Goal: Transaction & Acquisition: Purchase product/service

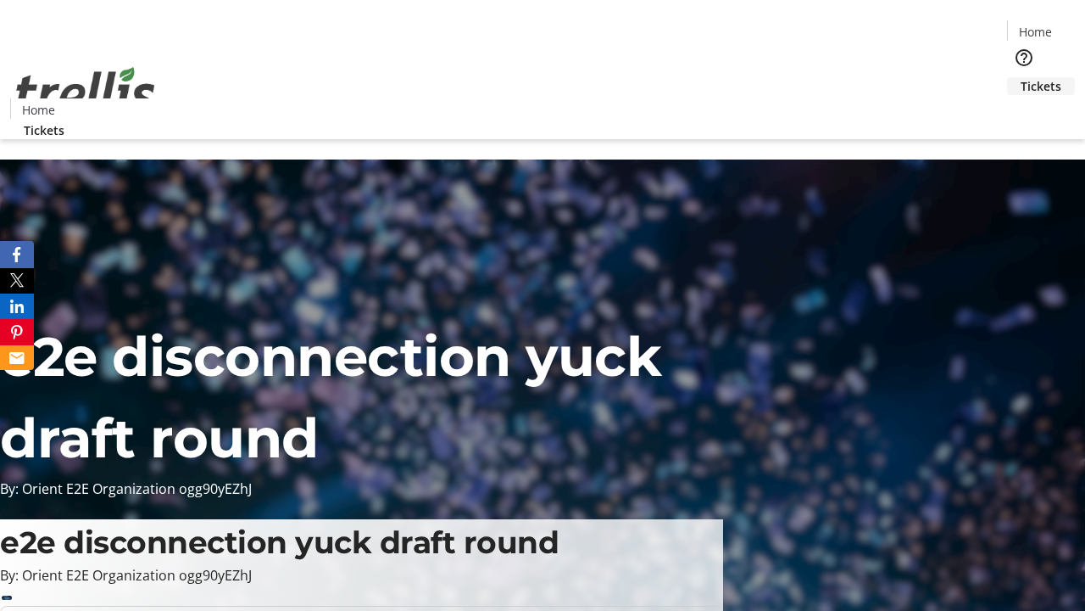
click at [1021, 77] on span "Tickets" at bounding box center [1041, 86] width 41 height 18
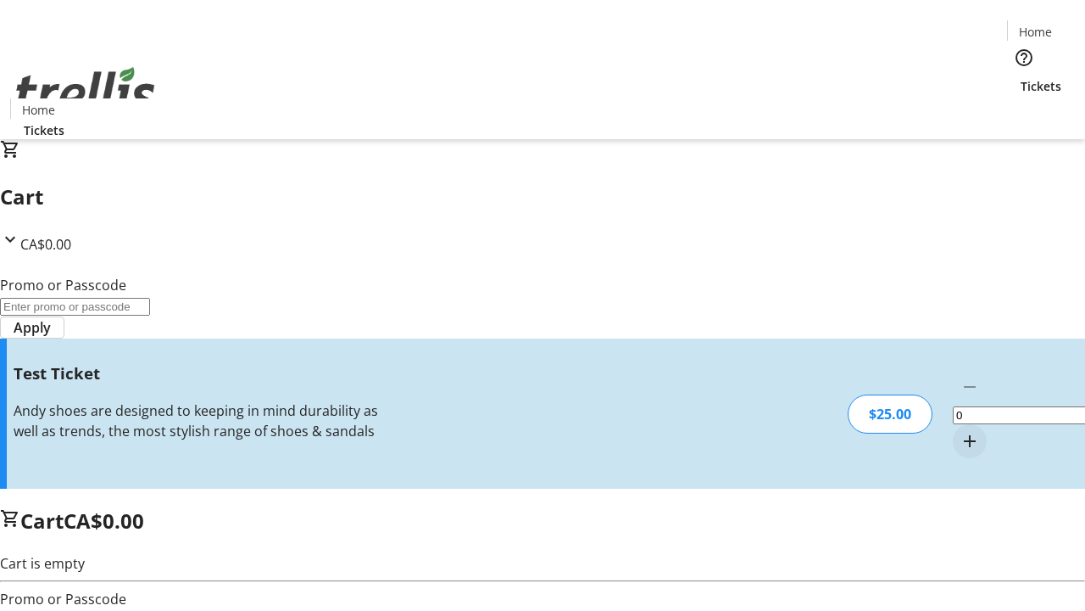
click at [960, 431] on mat-icon "Increment by one" at bounding box center [970, 441] width 20 height 20
type input "1"
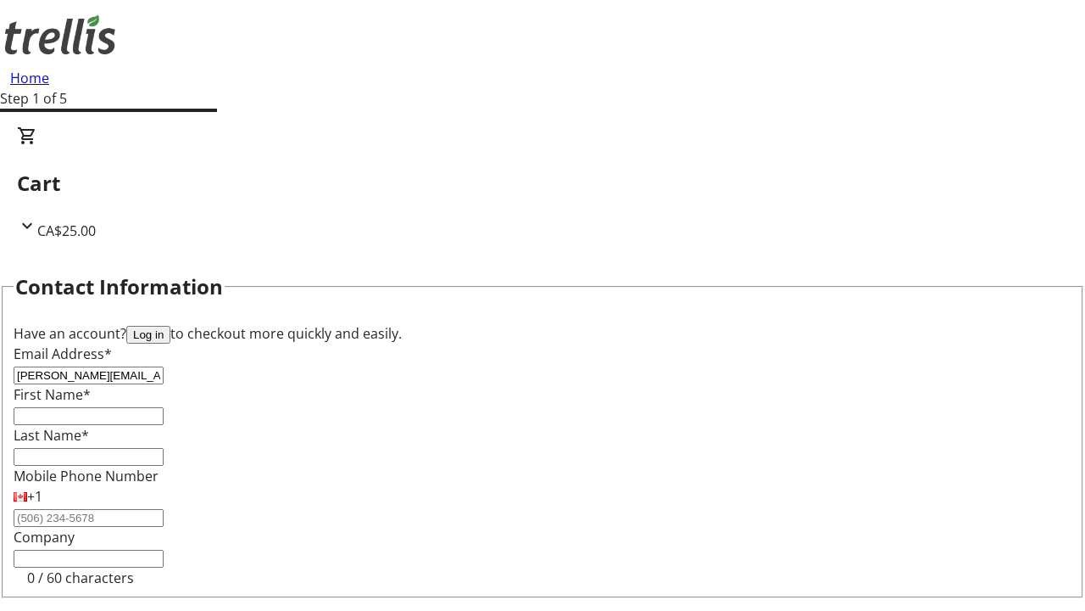
type input "[PERSON_NAME][EMAIL_ADDRESS][DOMAIN_NAME]"
type input "[PERSON_NAME]"
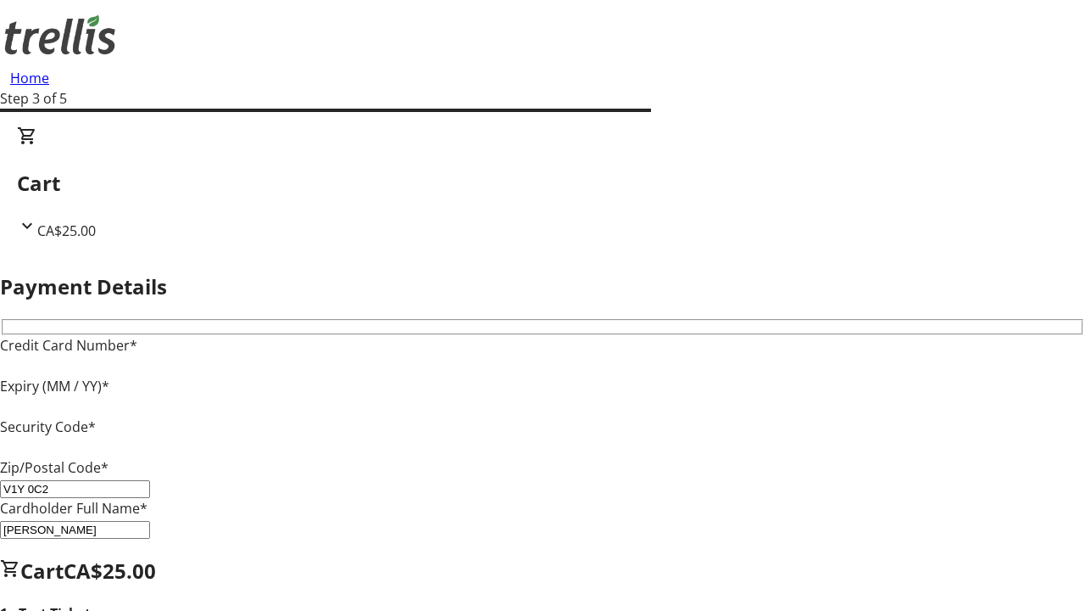
type input "V1Y 0C2"
